Goal: Navigation & Orientation: Find specific page/section

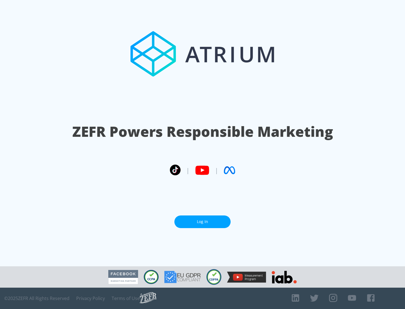
click at [202, 222] on link "Log In" at bounding box center [202, 222] width 56 height 13
